Goal: Task Accomplishment & Management: Manage account settings

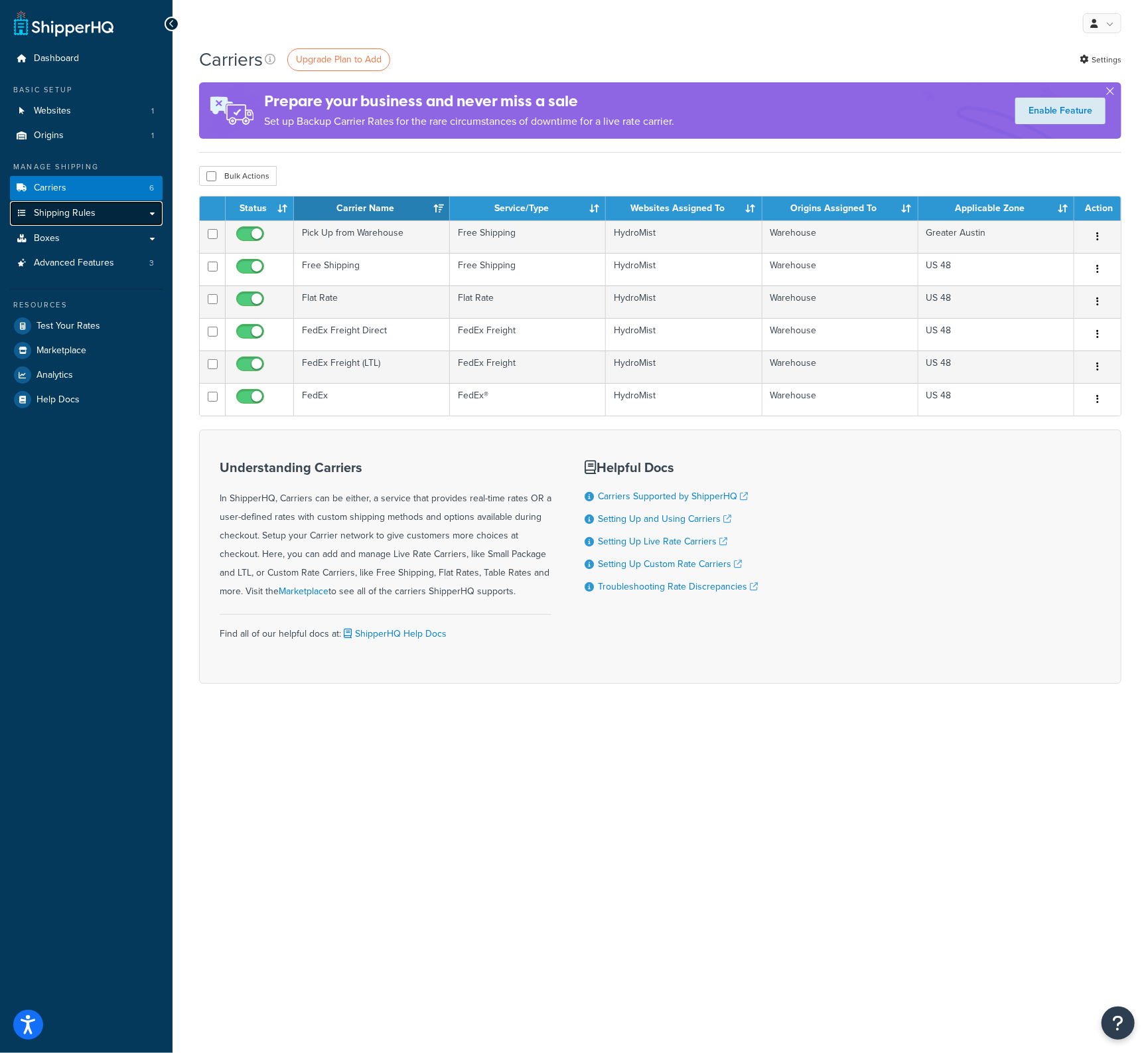
click at [94, 219] on link "Shipping Rules" at bounding box center [86, 214] width 153 height 25
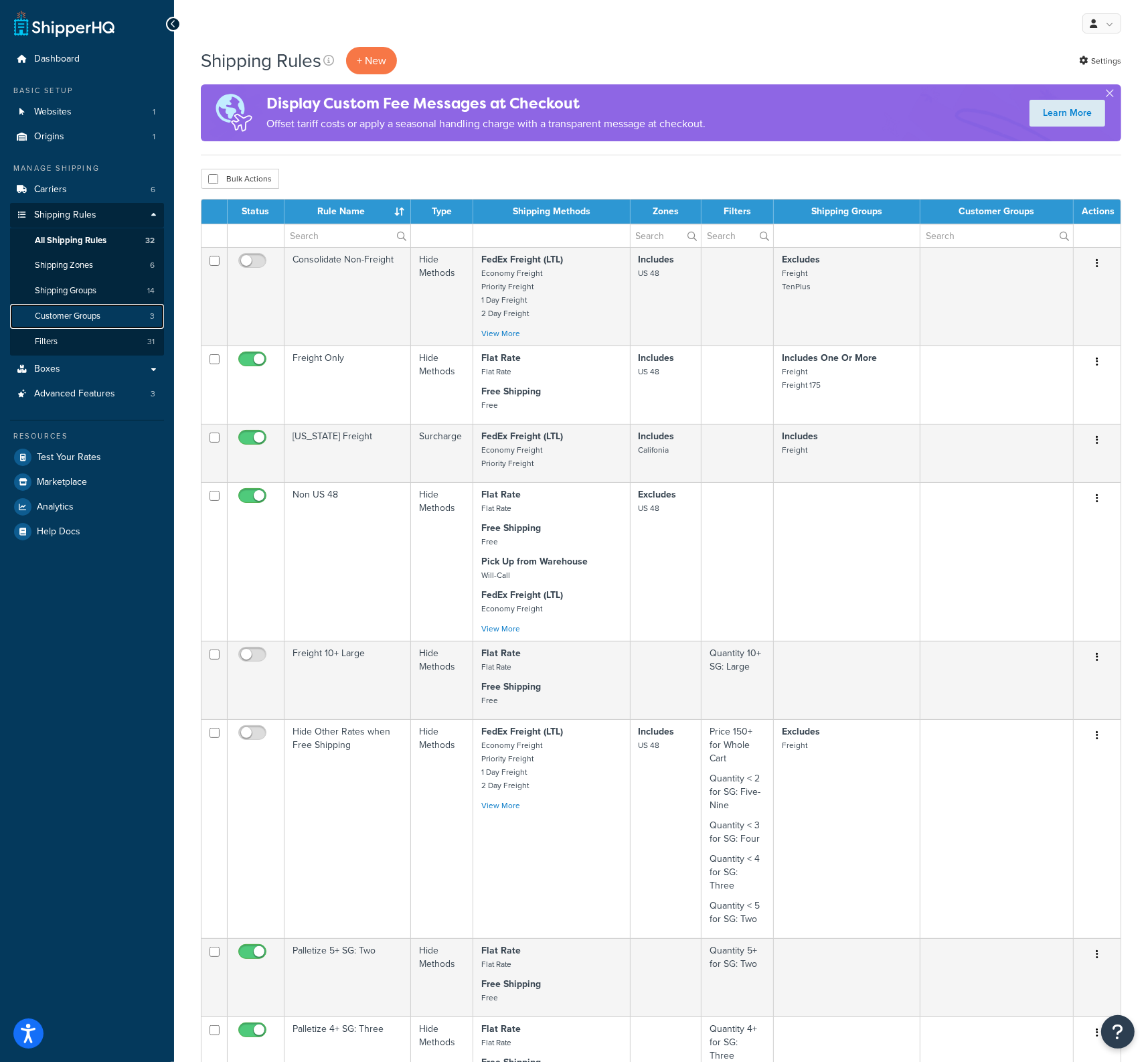
click at [44, 308] on link "Customer Groups 3" at bounding box center [86, 316] width 154 height 25
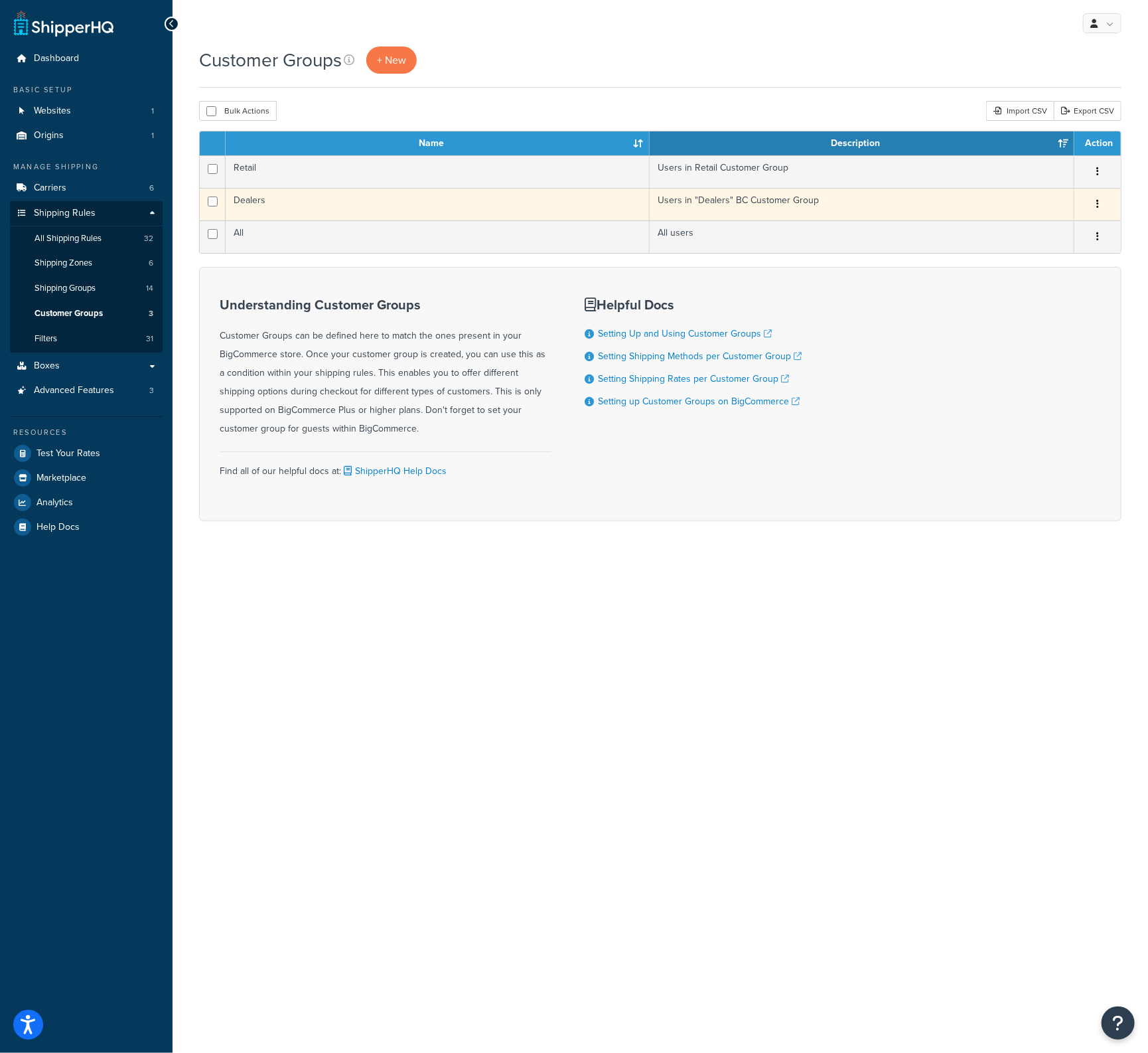
click at [261, 199] on td "Dealers" at bounding box center [438, 204] width 424 height 33
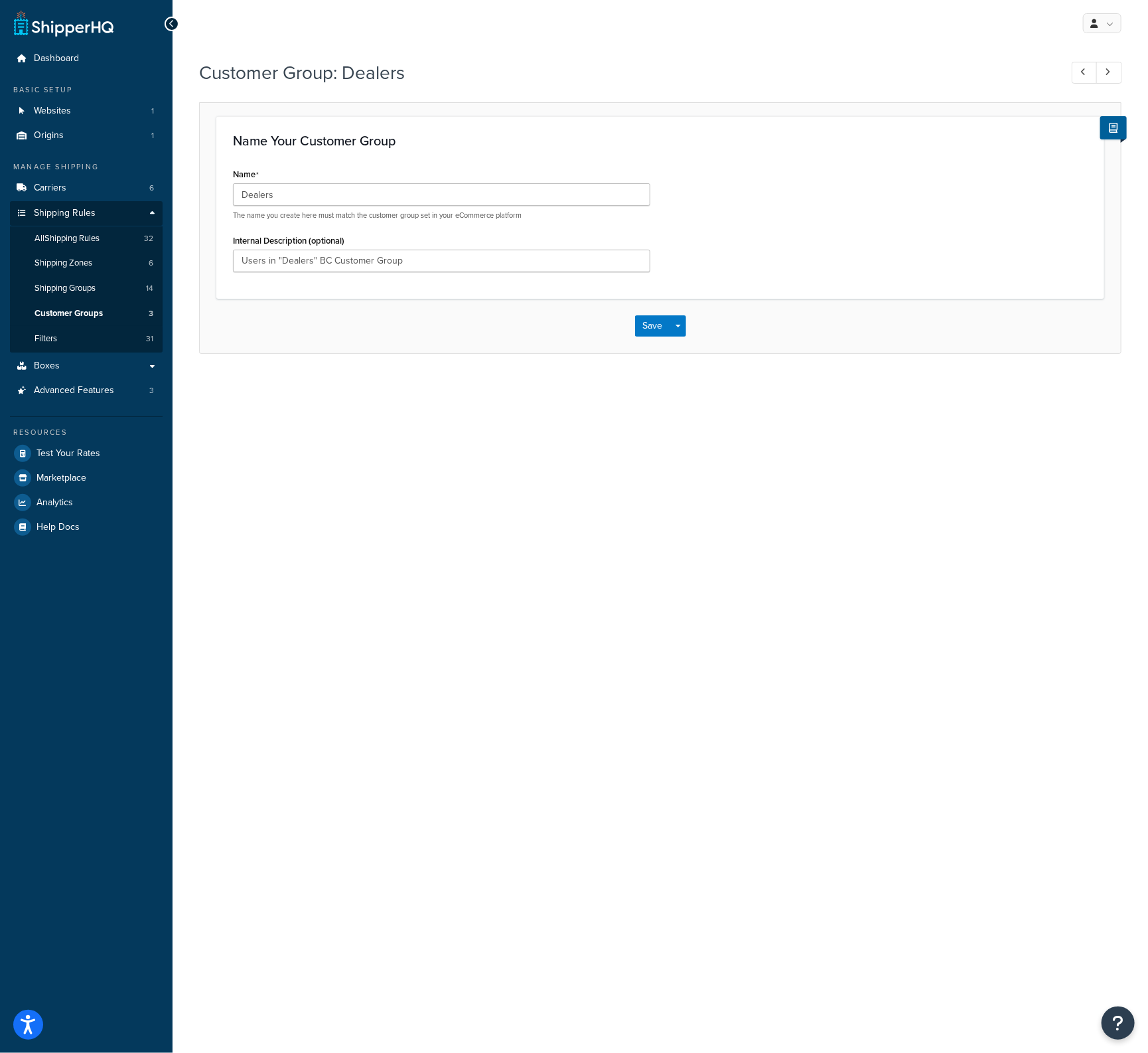
drag, startPoint x: 539, startPoint y: 456, endPoint x: 536, endPoint y: 440, distance: 16.3
drag, startPoint x: 1091, startPoint y: 71, endPoint x: 966, endPoint y: 253, distance: 220.8
click at [1091, 71] on link at bounding box center [1084, 72] width 26 height 22
type input "Retail"
type input "Users in Retail Customer Group"
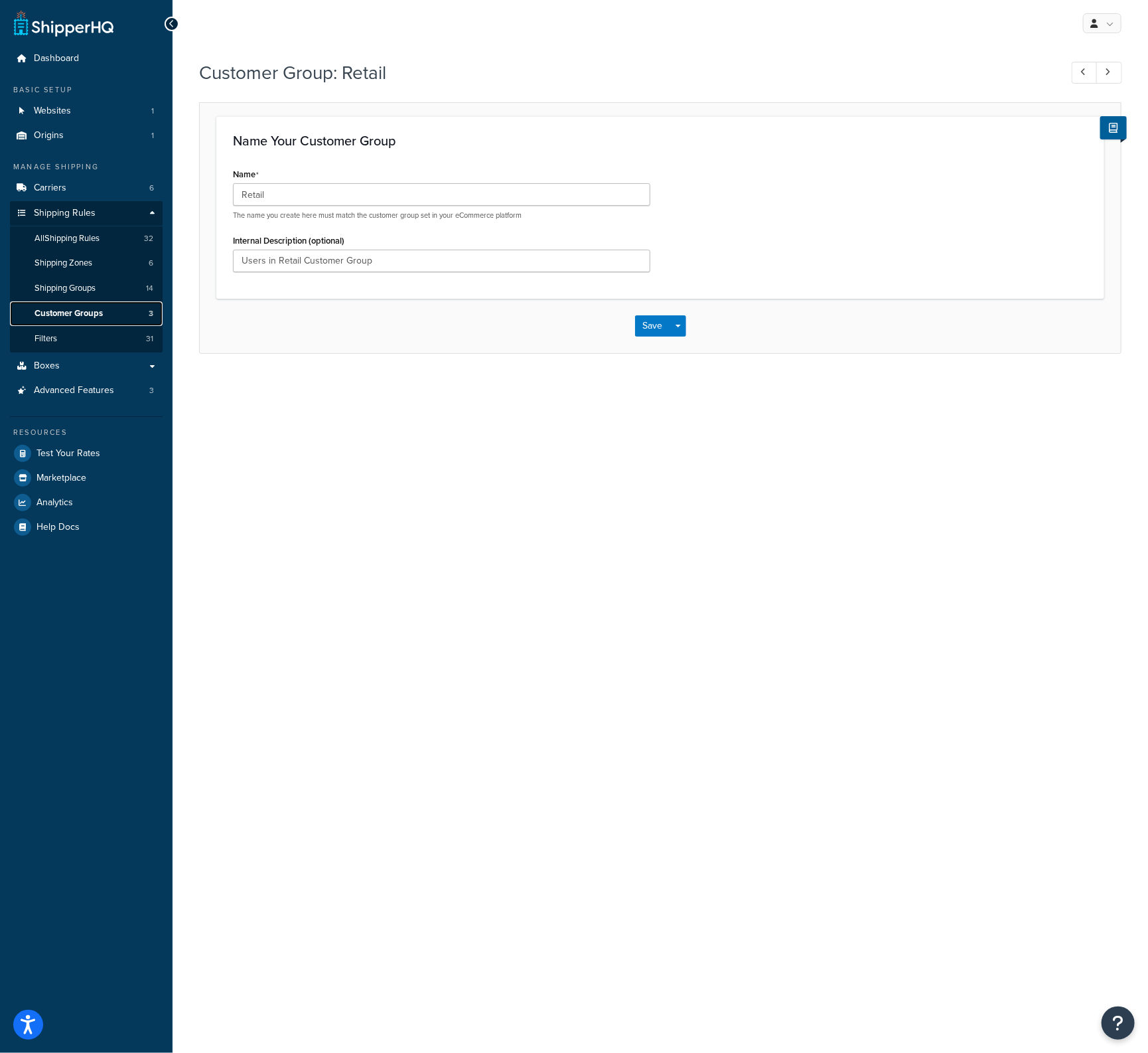
click at [69, 314] on span "Customer Groups" at bounding box center [68, 314] width 68 height 11
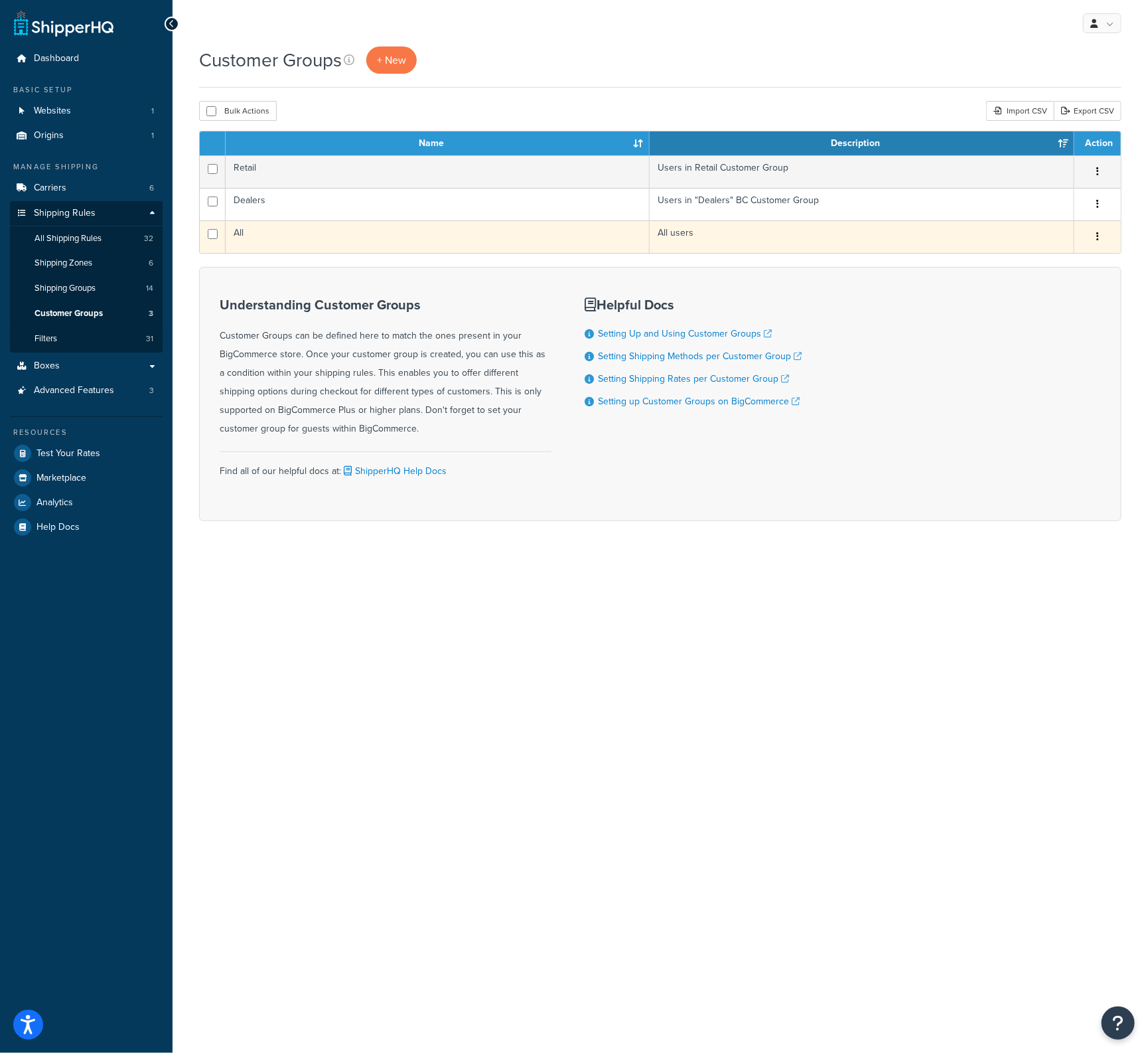
click at [1103, 235] on button "button" at bounding box center [1098, 237] width 19 height 21
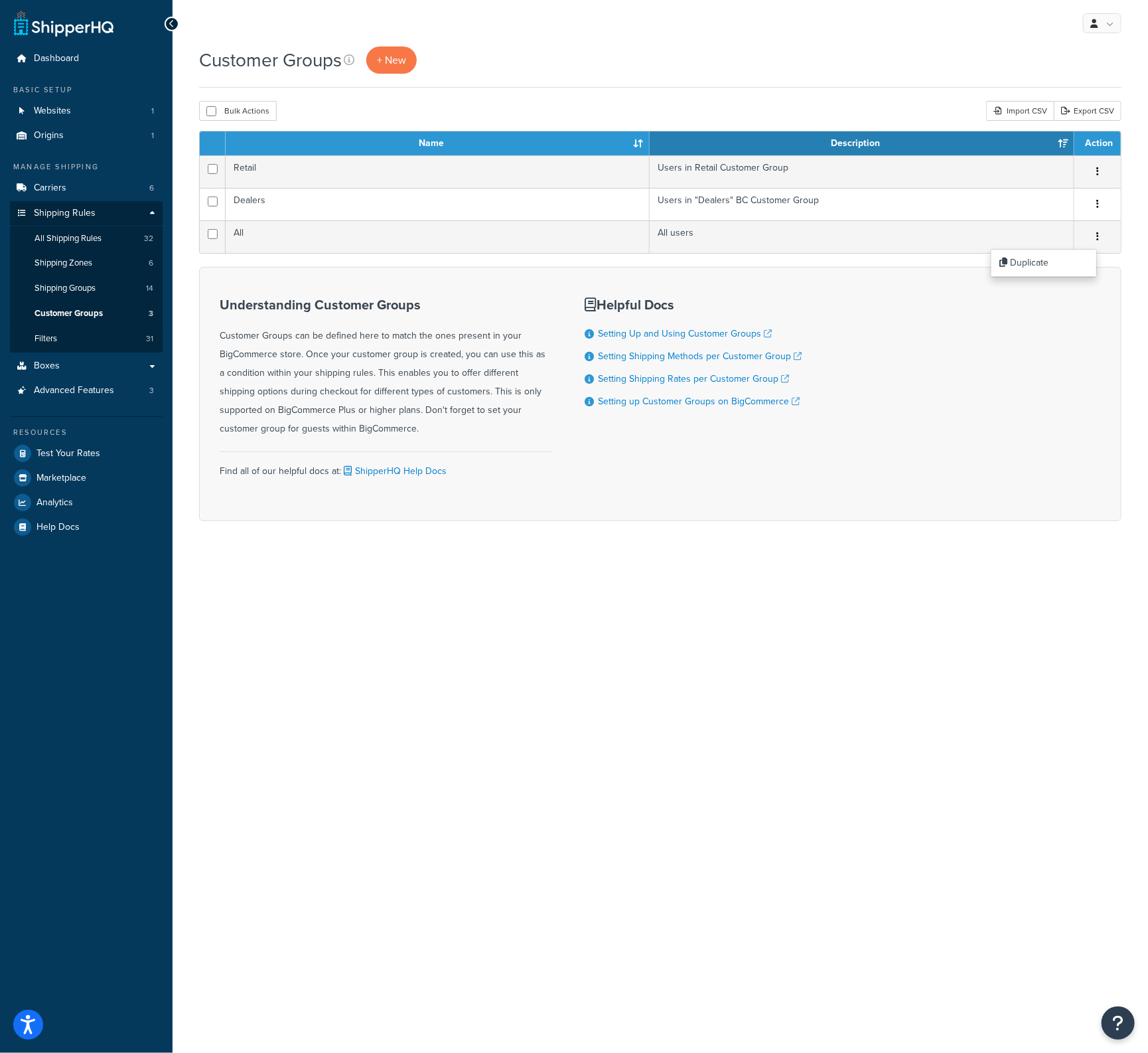
click at [880, 321] on div "Understanding Customer Groups Customer Groups can be defined here to match the …" at bounding box center [660, 394] width 923 height 254
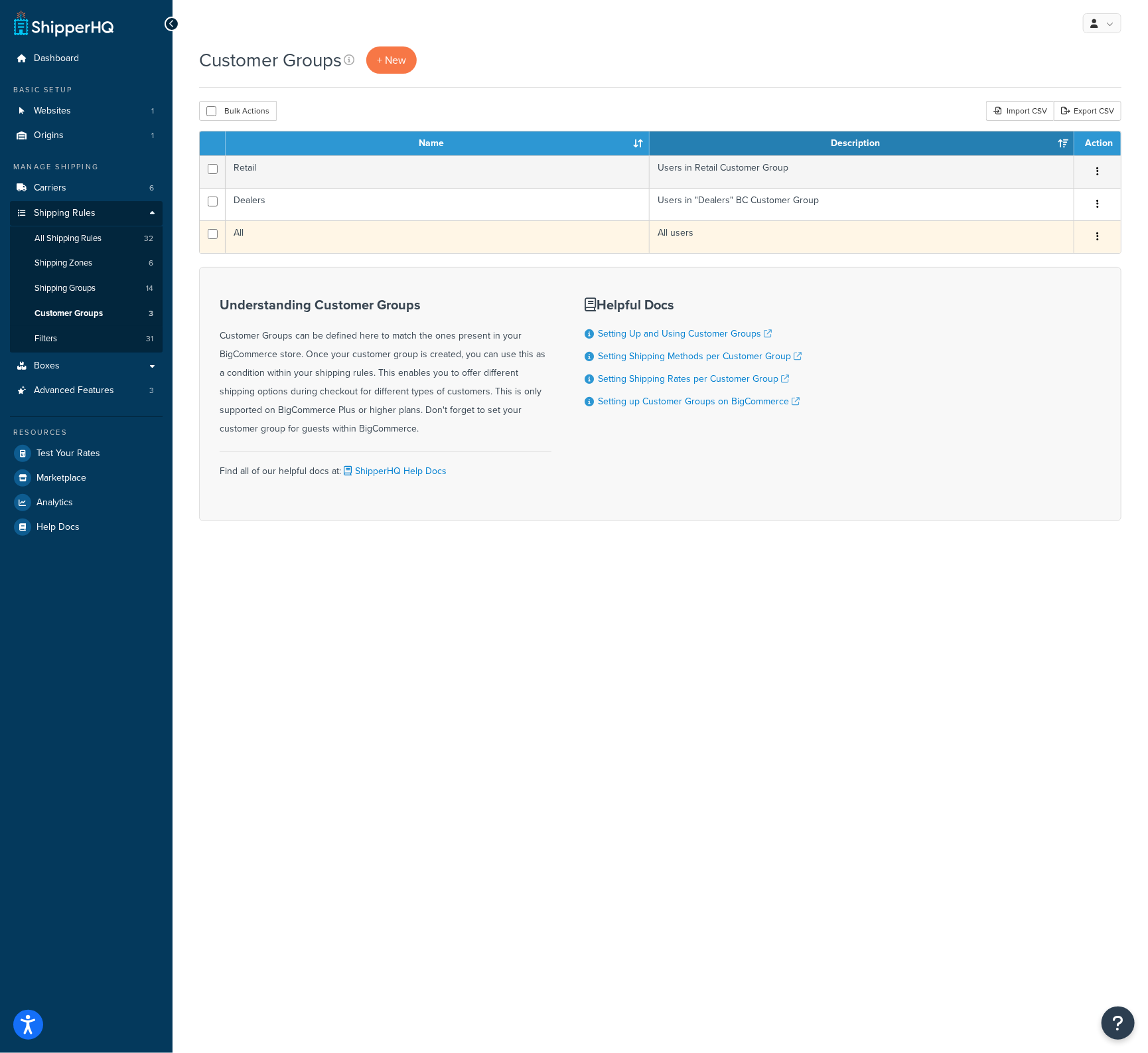
click at [680, 237] on td "All users" at bounding box center [862, 237] width 425 height 33
click at [245, 233] on td "All" at bounding box center [438, 237] width 424 height 33
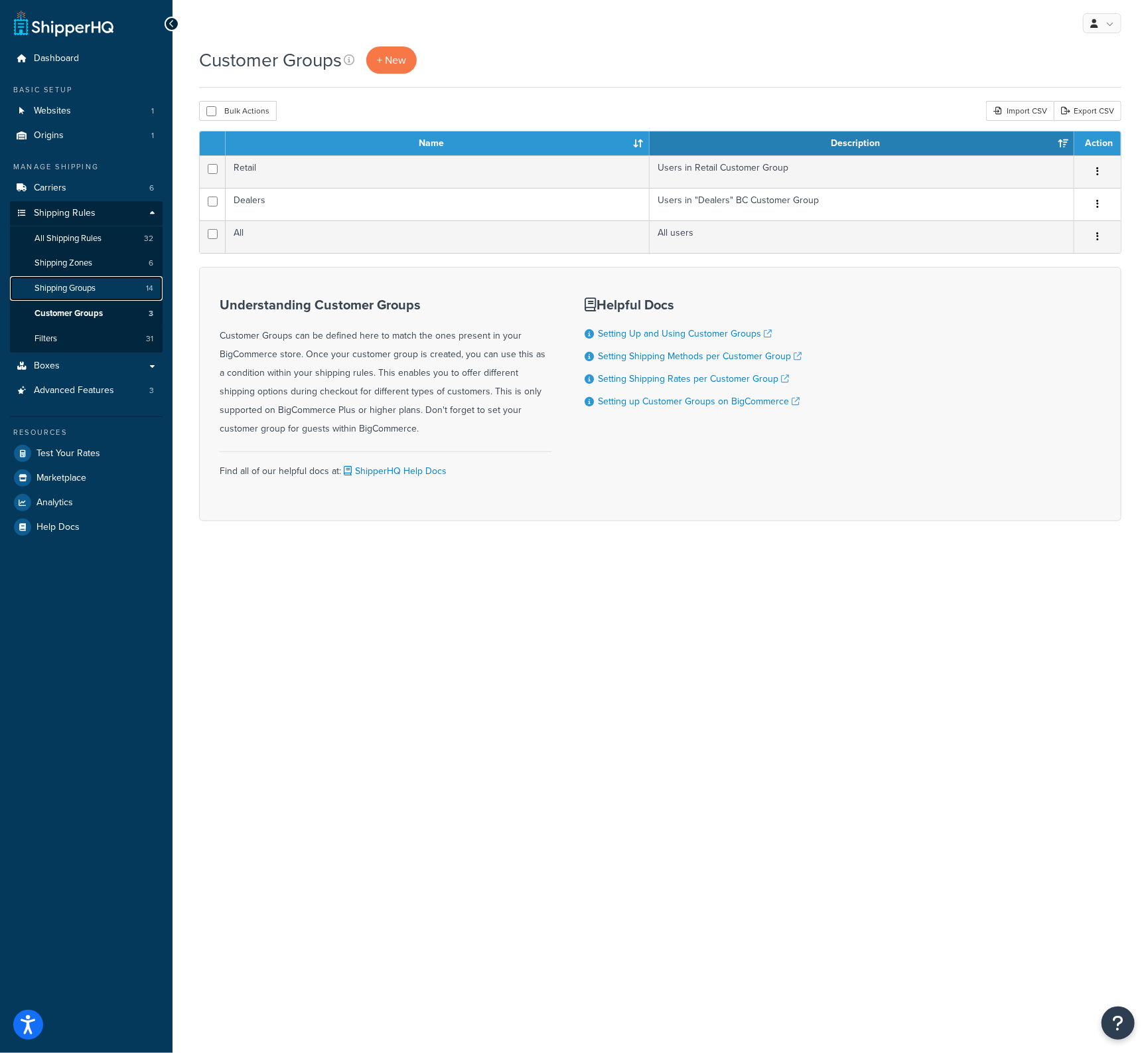
click at [64, 287] on span "Shipping Groups" at bounding box center [64, 288] width 61 height 11
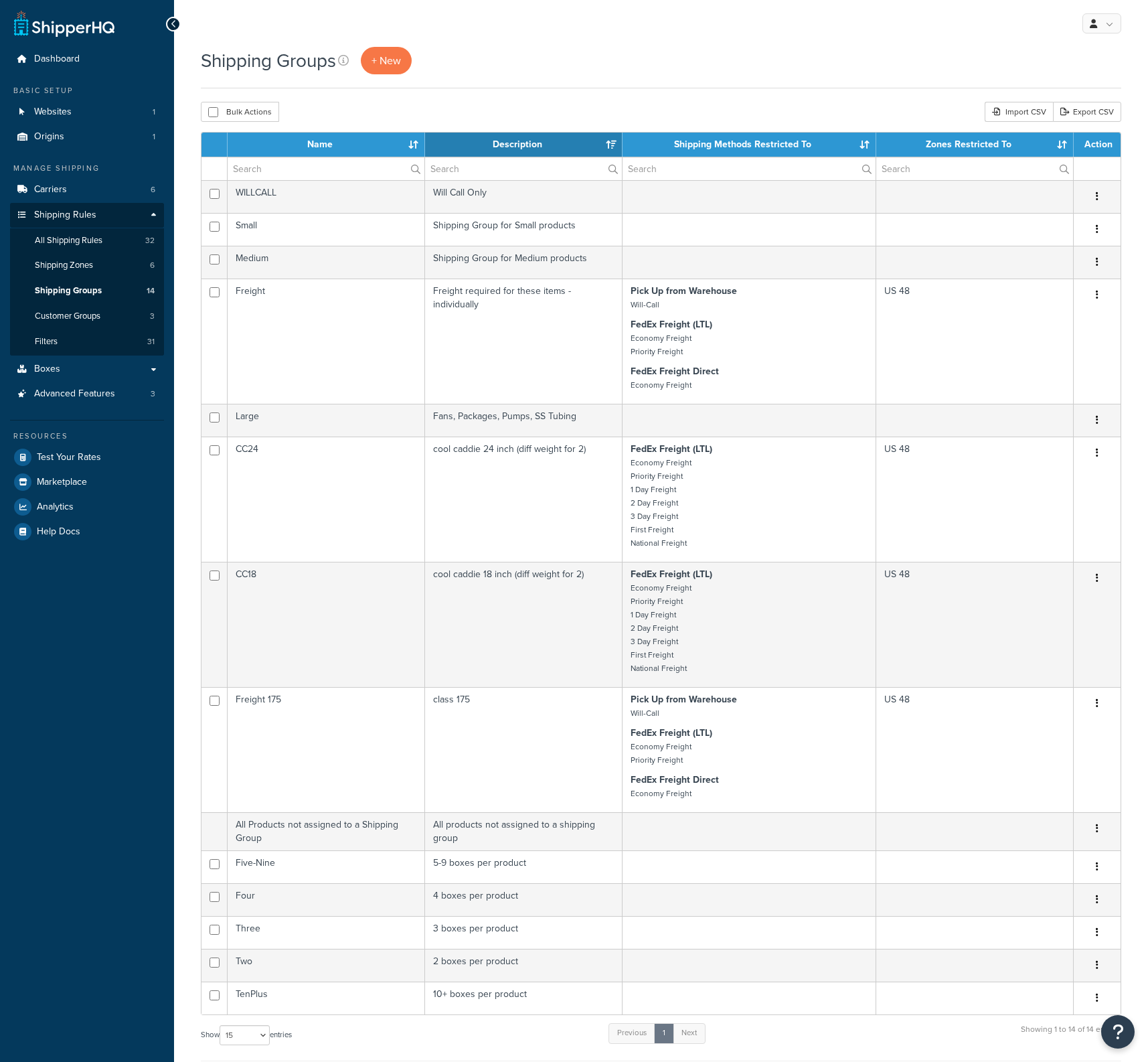
select select "15"
